Goal: Information Seeking & Learning: Learn about a topic

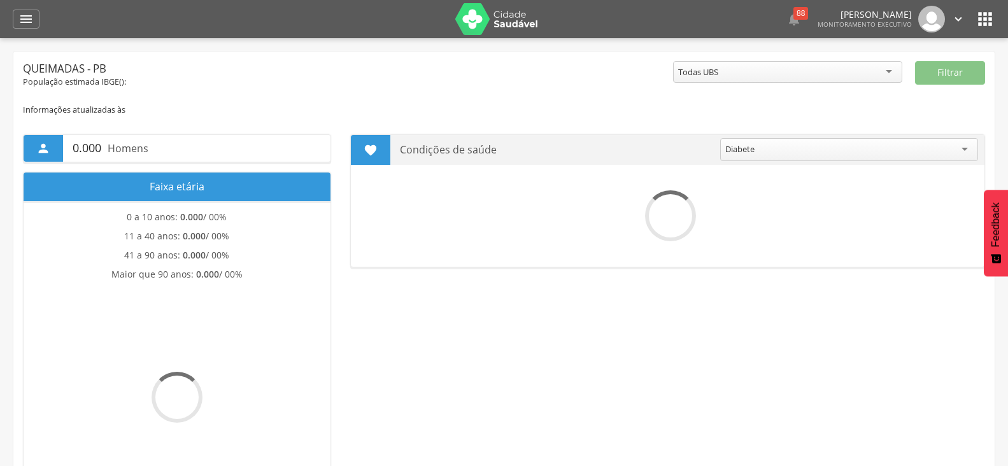
click at [22, 20] on icon "" at bounding box center [25, 18] width 15 height 15
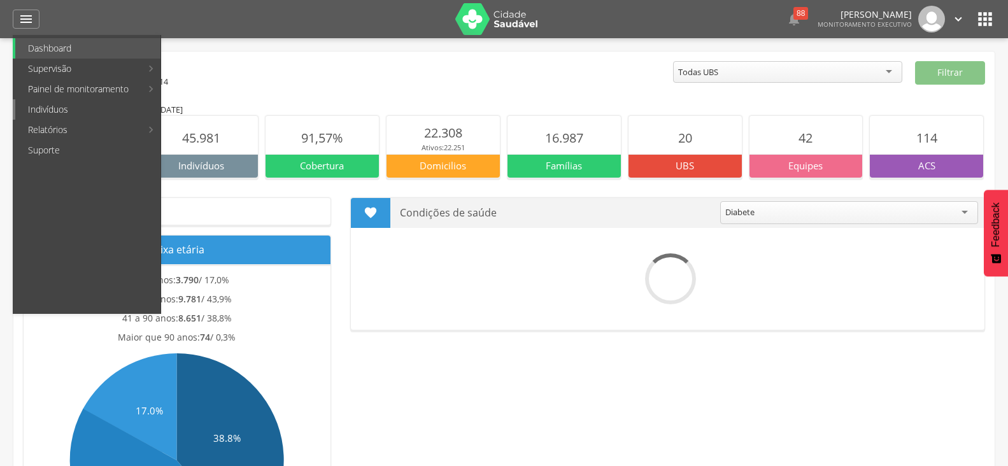
click at [68, 113] on link "Indivíduos" at bounding box center [87, 109] width 145 height 20
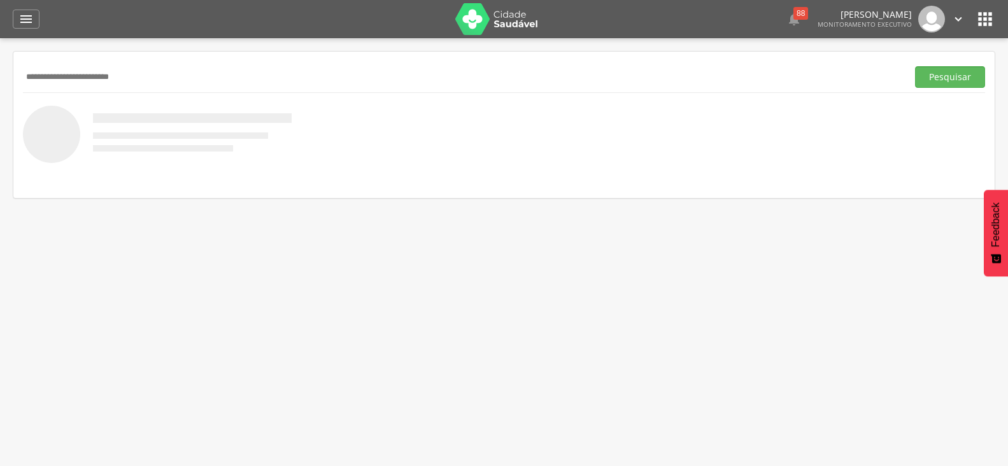
type input "**********"
click at [915, 66] on button "Pesquisar" at bounding box center [950, 77] width 70 height 22
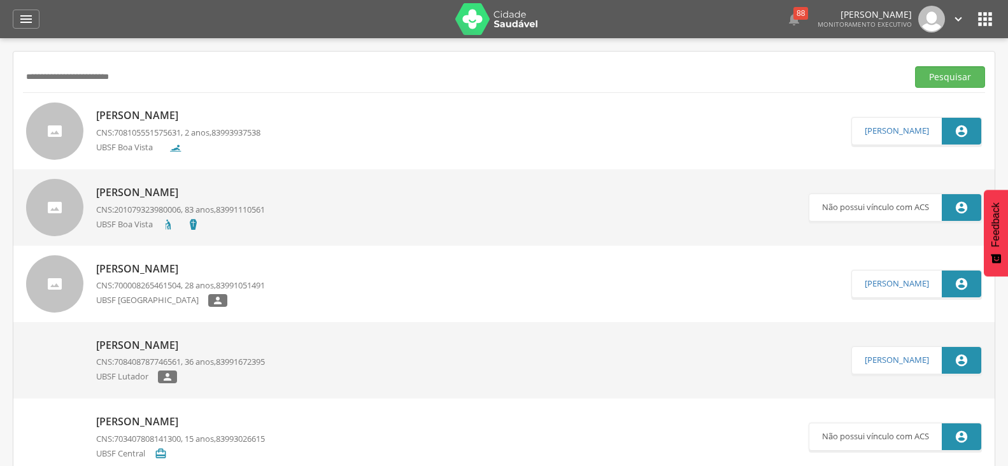
click at [187, 117] on p "[PERSON_NAME]" at bounding box center [178, 115] width 164 height 15
type input "**********"
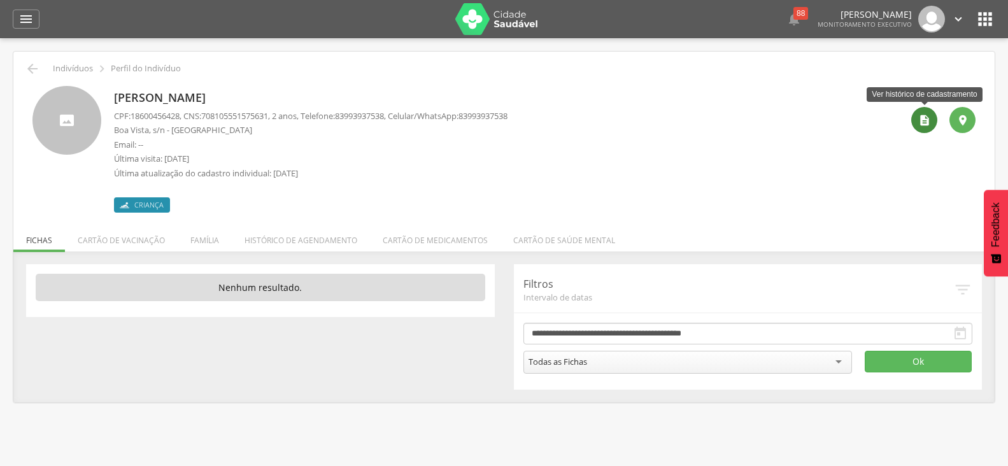
click at [925, 117] on icon "" at bounding box center [924, 120] width 13 height 13
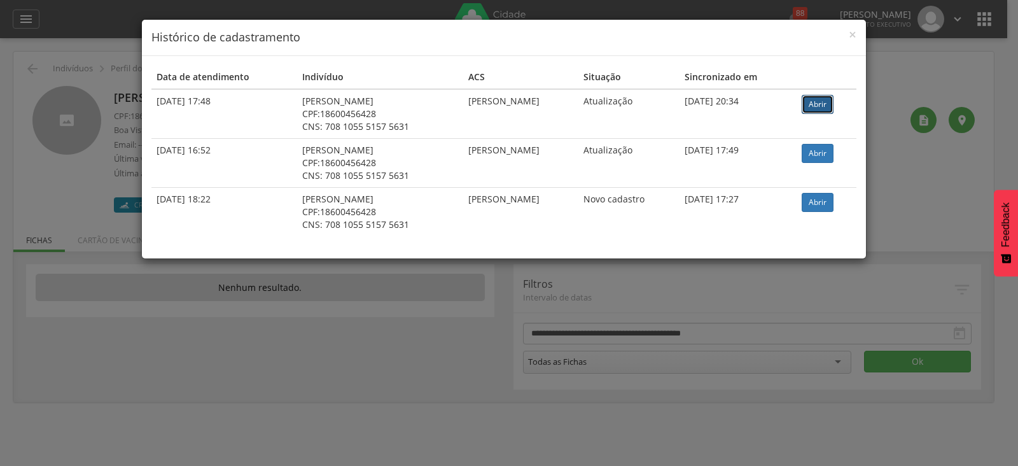
click at [828, 104] on link "Abrir" at bounding box center [818, 104] width 32 height 19
click at [28, 20] on div "× Histórico de cadastramento Data de atendimento Indivíduo ACS Situação Sincron…" at bounding box center [509, 233] width 1018 height 466
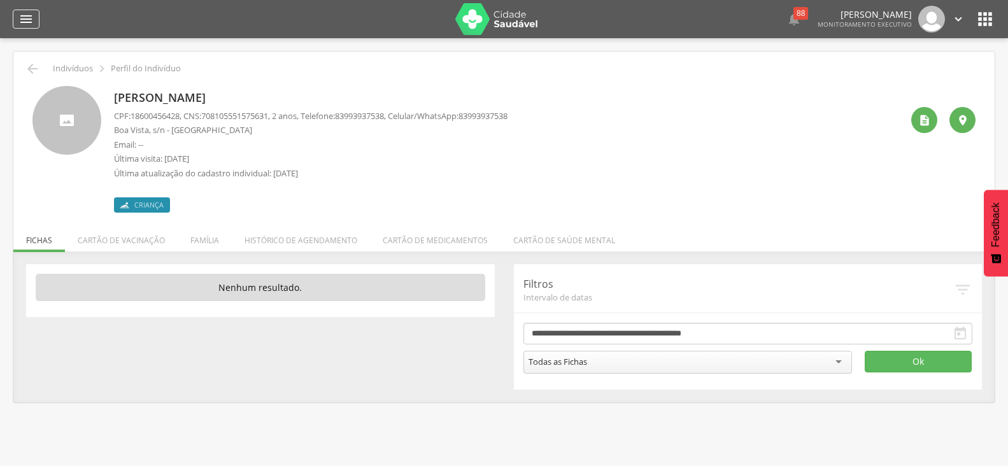
click at [26, 21] on icon "" at bounding box center [25, 18] width 15 height 15
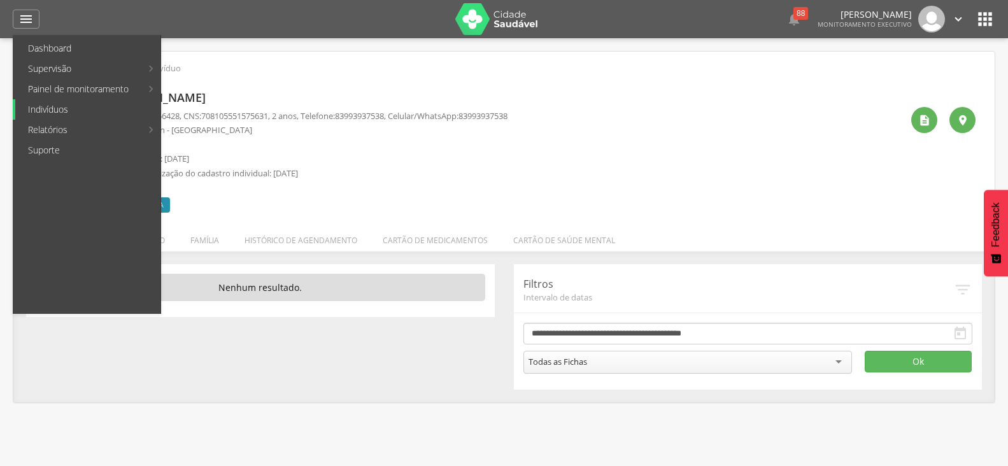
click at [50, 110] on link "Indivíduos" at bounding box center [87, 109] width 145 height 20
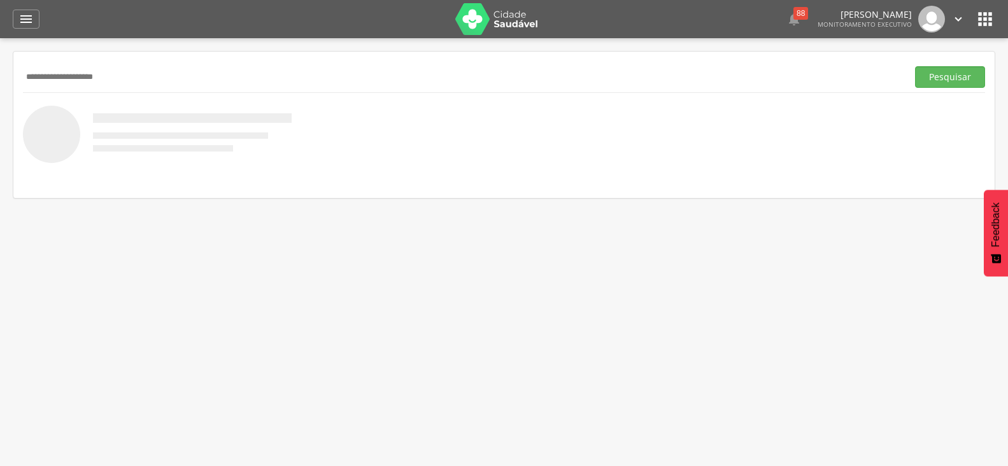
type input "**********"
click at [915, 66] on button "Pesquisar" at bounding box center [950, 77] width 70 height 22
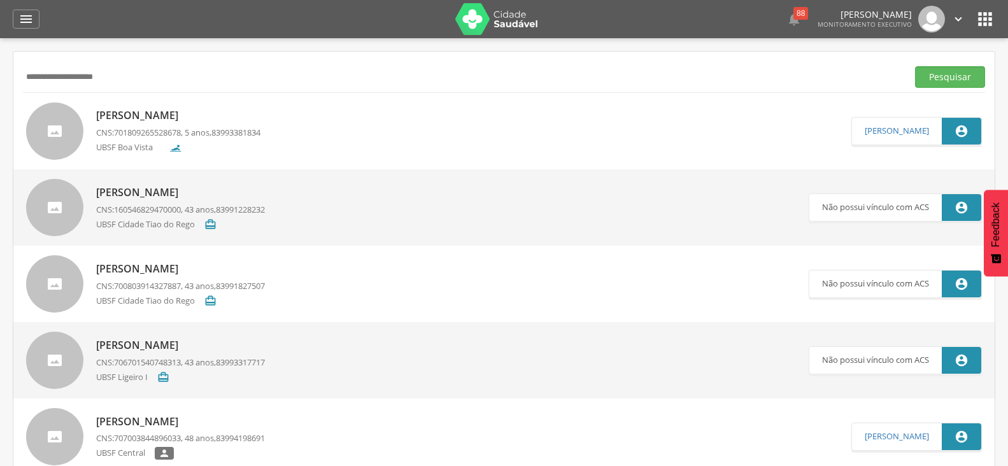
click at [171, 118] on p "[PERSON_NAME]" at bounding box center [178, 115] width 164 height 15
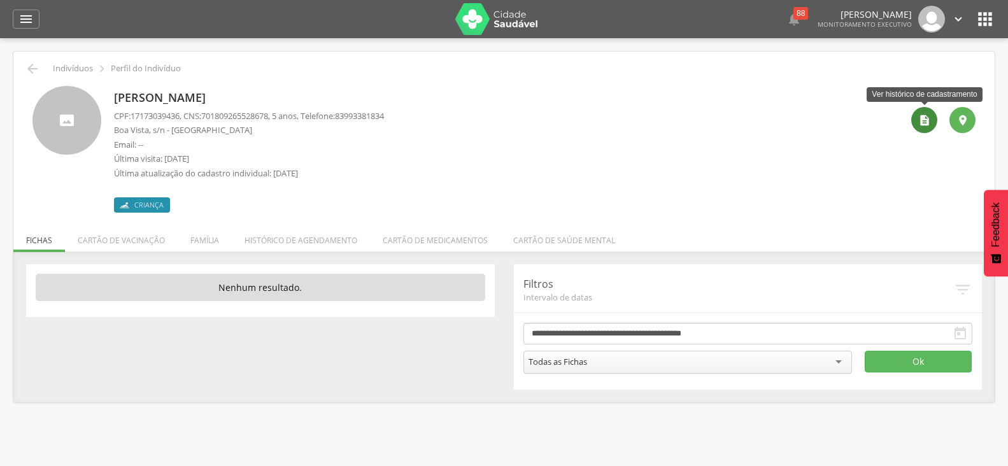
click at [920, 121] on icon "" at bounding box center [924, 120] width 13 height 13
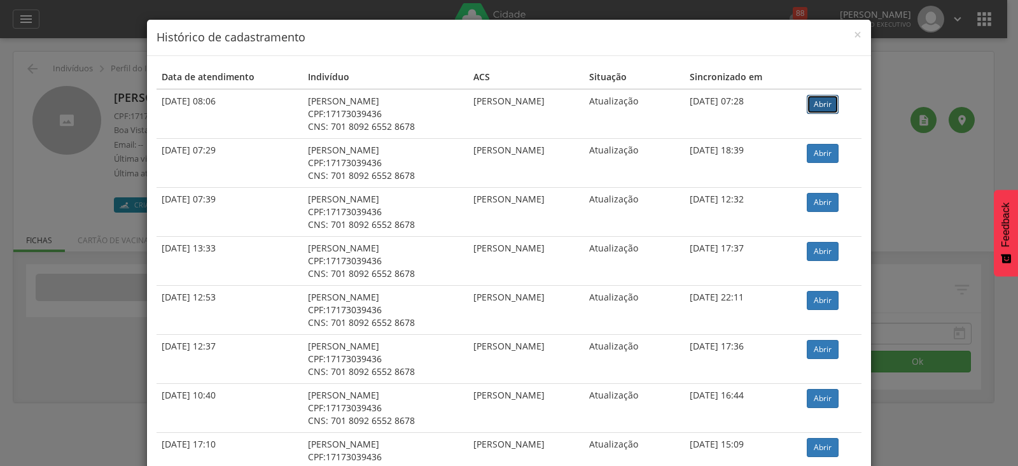
click at [828, 105] on link "Abrir" at bounding box center [823, 104] width 32 height 19
click at [20, 18] on div "× Histórico de cadastramento Data de atendimento Indivíduo ACS Situação Sincron…" at bounding box center [509, 233] width 1018 height 466
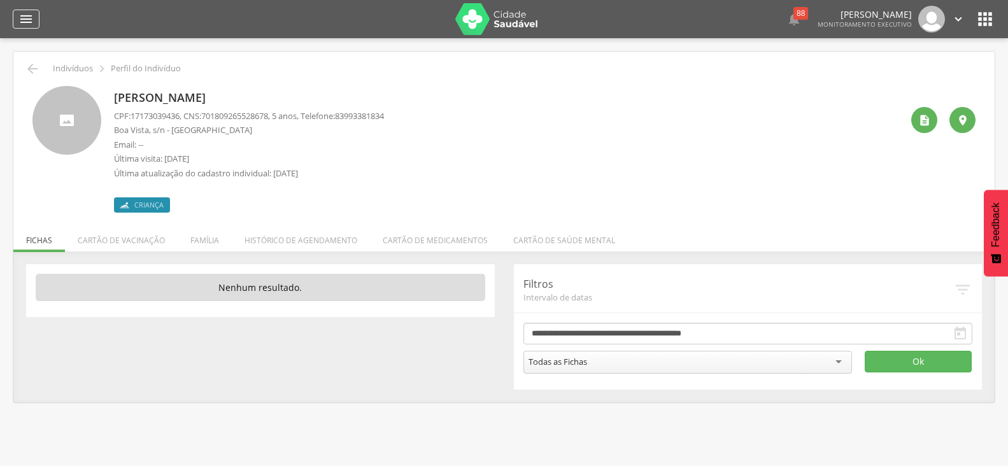
click at [28, 22] on icon "" at bounding box center [25, 18] width 15 height 15
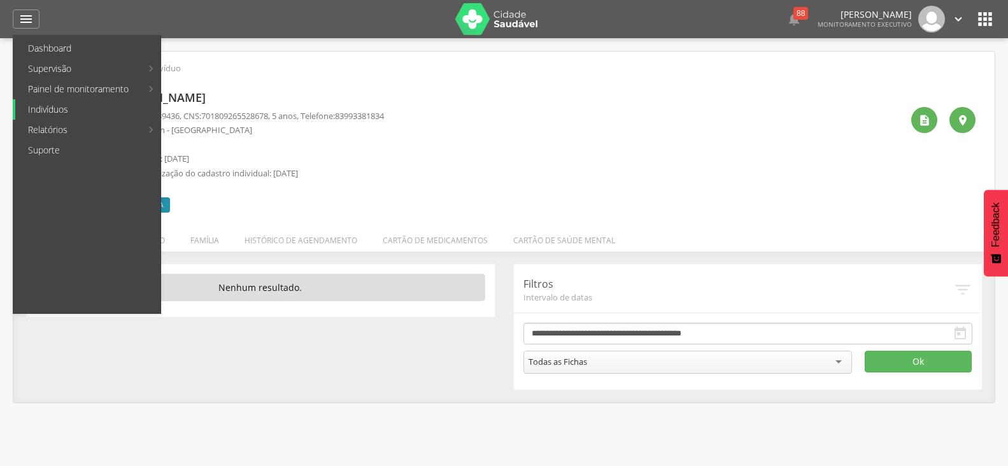
click at [48, 108] on link "Indivíduos" at bounding box center [87, 109] width 145 height 20
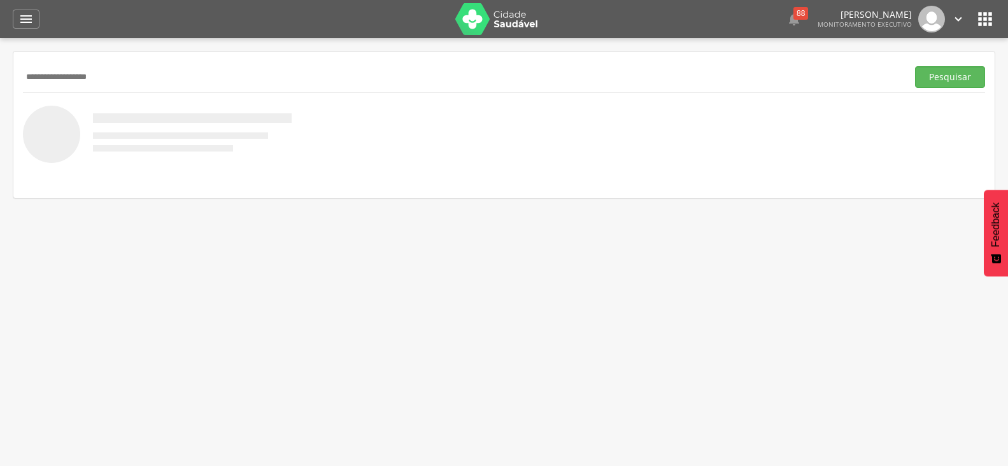
click at [915, 66] on button "Pesquisar" at bounding box center [950, 77] width 70 height 22
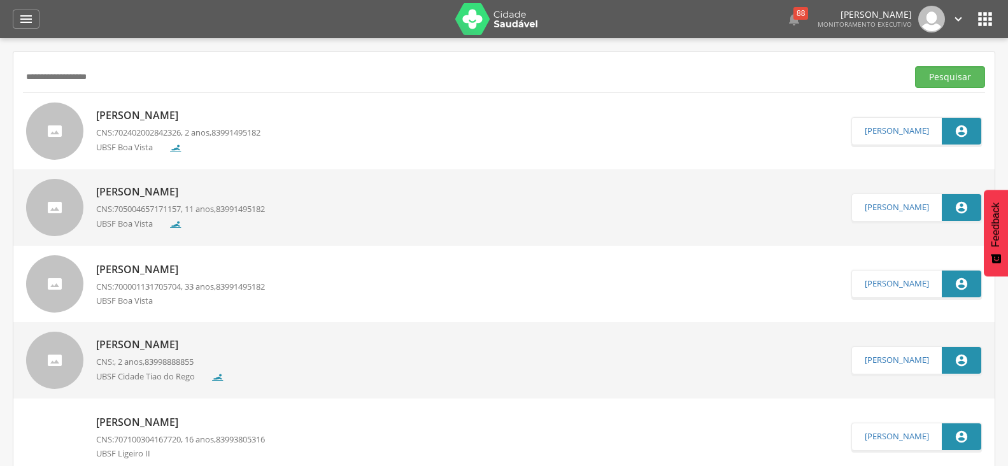
click at [176, 118] on p "Samuel Morais Simão" at bounding box center [178, 115] width 164 height 15
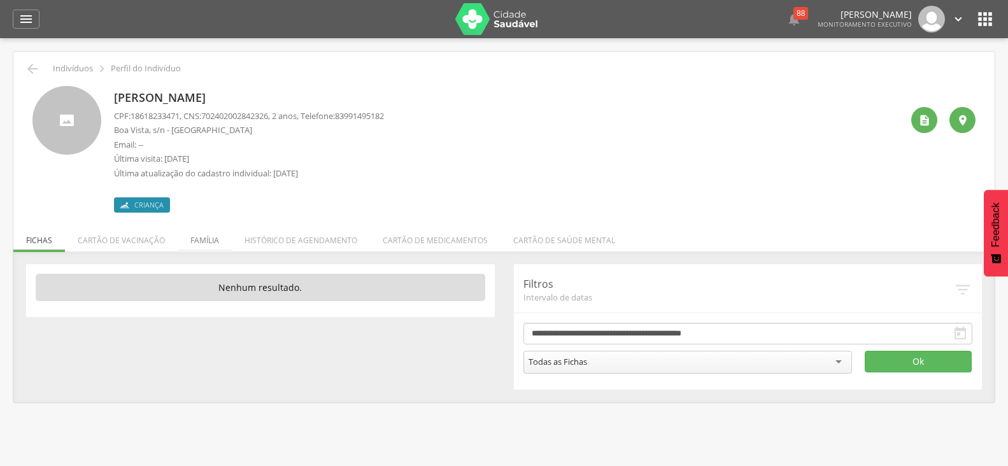
click at [204, 243] on li "Família" at bounding box center [205, 237] width 54 height 30
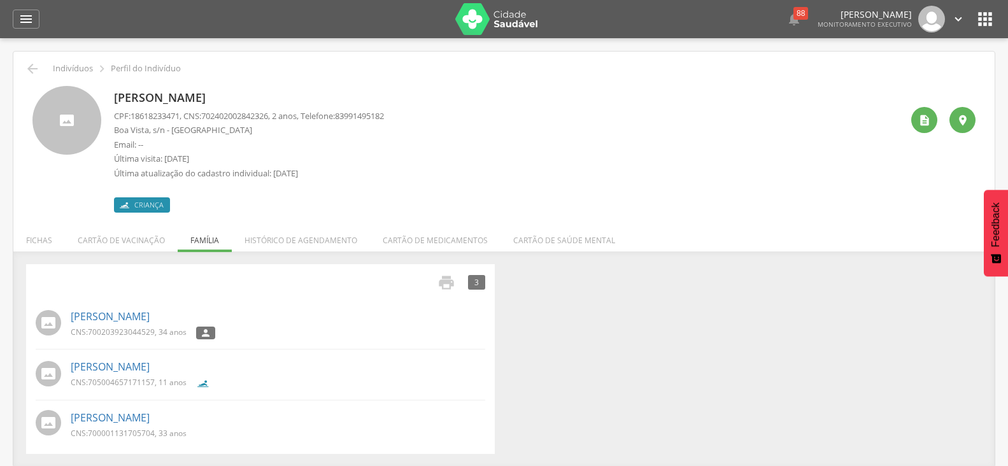
scroll to position [38, 0]
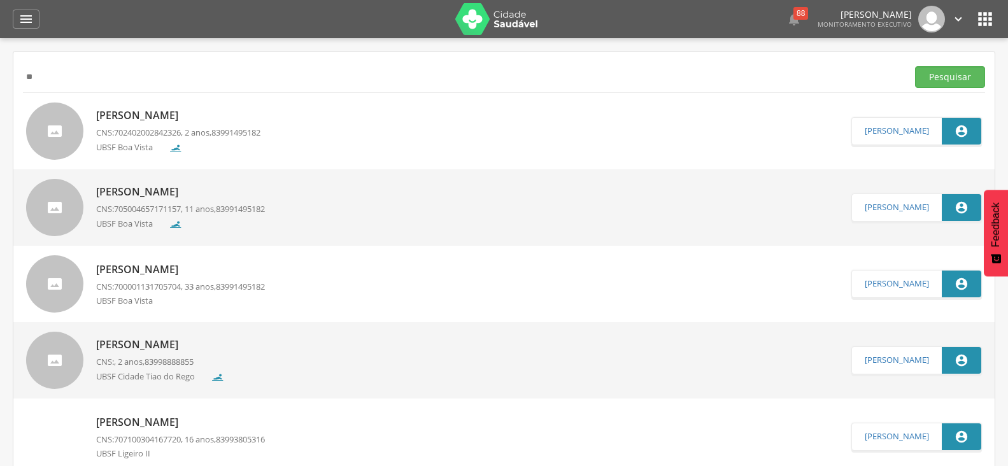
type input "*"
type input "**********"
click at [915, 66] on button "Pesquisar" at bounding box center [950, 77] width 70 height 22
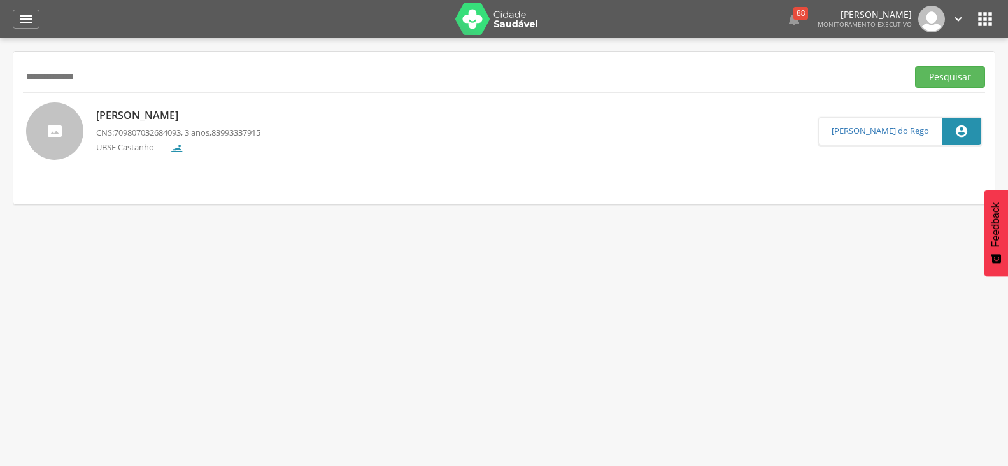
click at [225, 119] on p "Noah de Aguiar Nascimento Barbosa" at bounding box center [178, 115] width 164 height 15
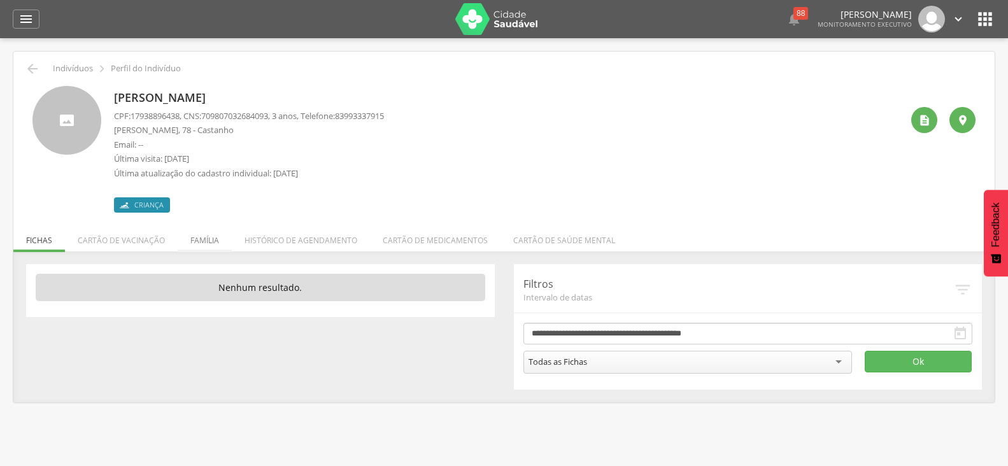
click at [202, 238] on li "Família" at bounding box center [205, 237] width 54 height 30
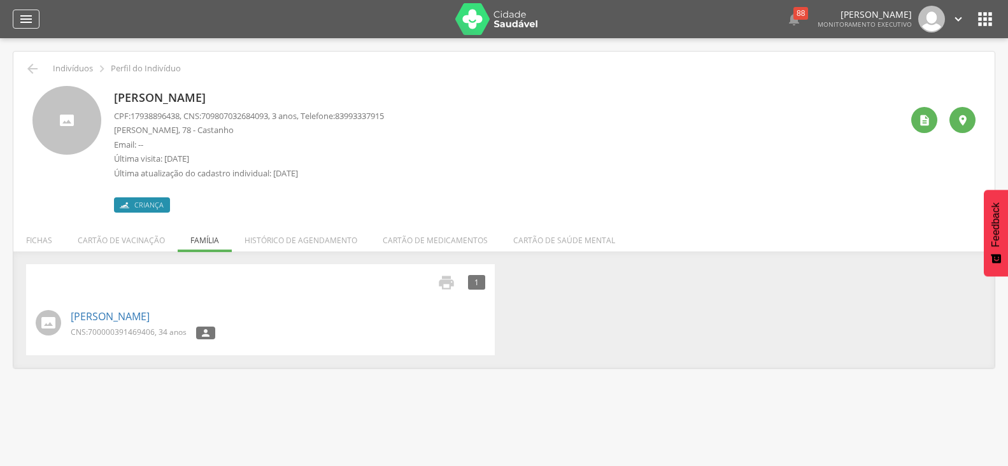
click at [25, 22] on icon "" at bounding box center [25, 18] width 15 height 15
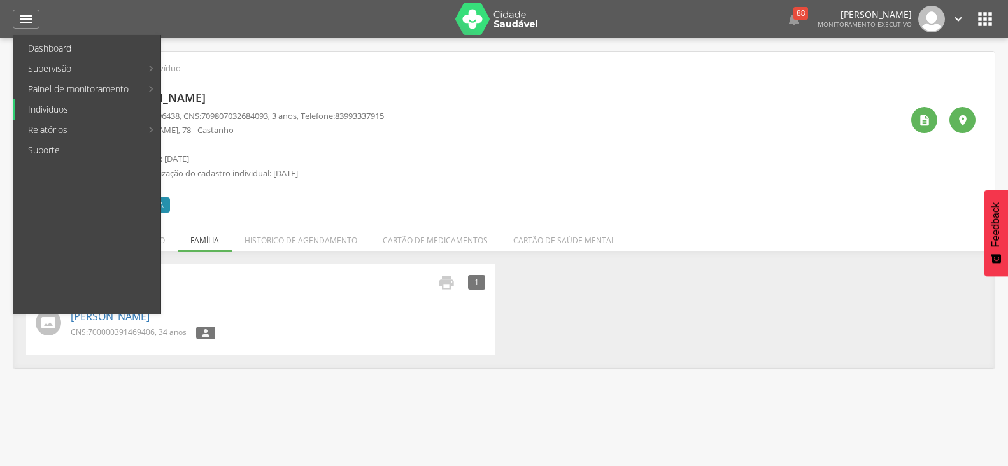
click at [84, 106] on link "Indivíduos" at bounding box center [87, 109] width 145 height 20
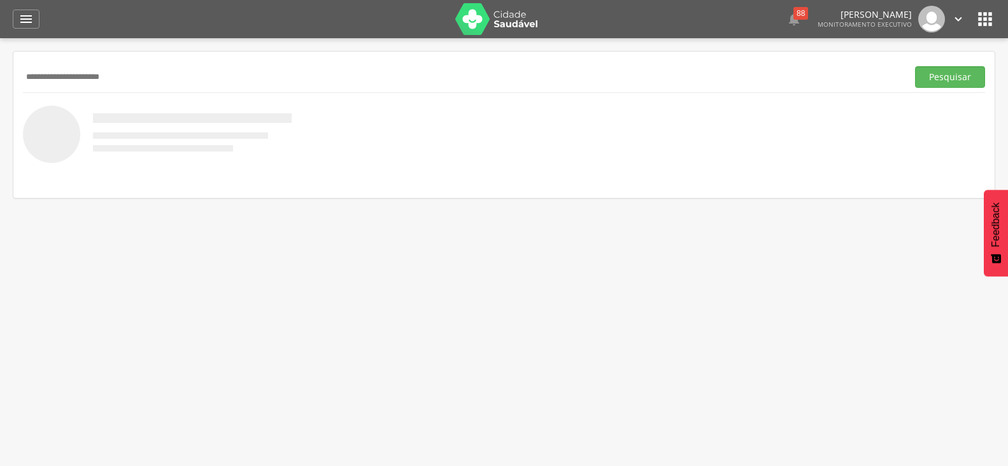
type input "**********"
click at [915, 66] on button "Pesquisar" at bounding box center [950, 77] width 70 height 22
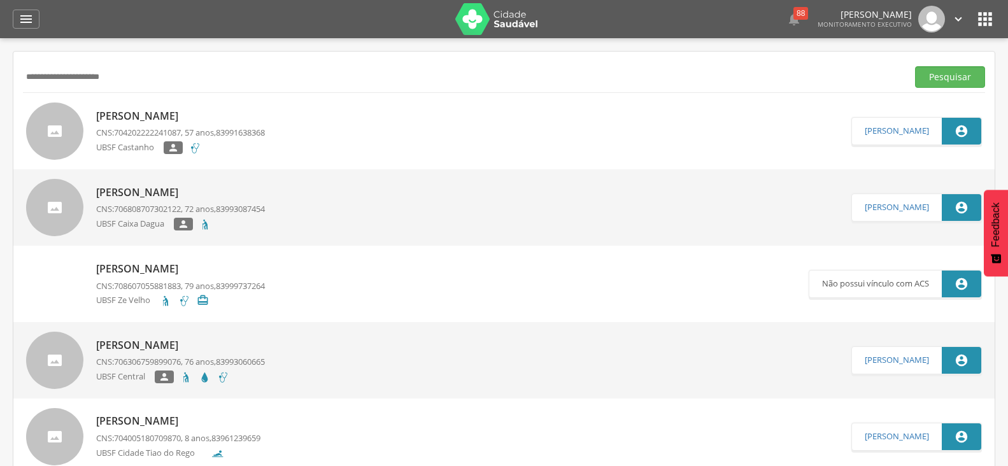
click at [187, 195] on p "Marluce Gomes da Silva" at bounding box center [180, 192] width 169 height 15
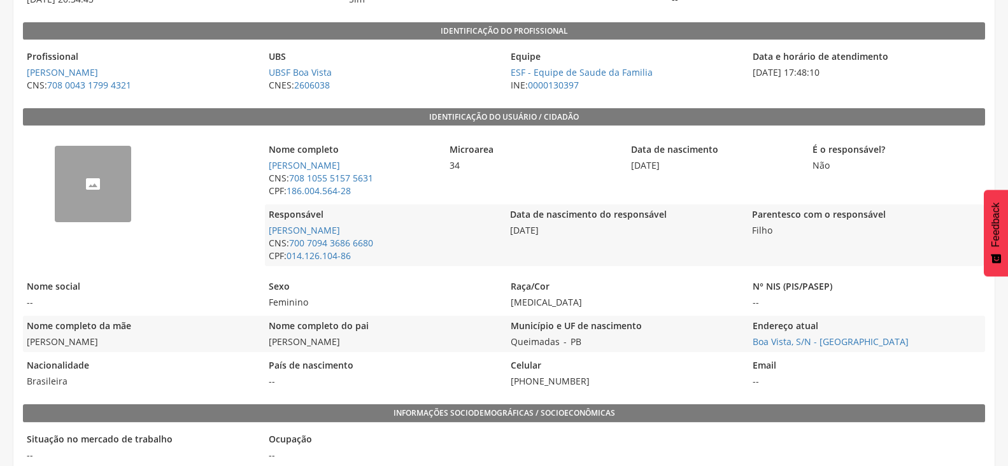
scroll to position [255, 0]
